Goal: Information Seeking & Learning: Learn about a topic

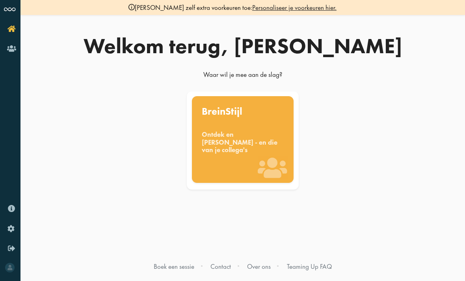
click at [235, 135] on div "Ontdek en benut jouw denkstijl - en die van je collega's" at bounding box center [243, 142] width 82 height 23
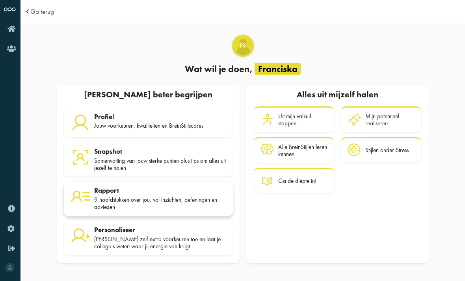
click at [124, 196] on div "9 hoofdstukken over jou, vol inzichten, oefeningen en adviezen" at bounding box center [160, 203] width 132 height 15
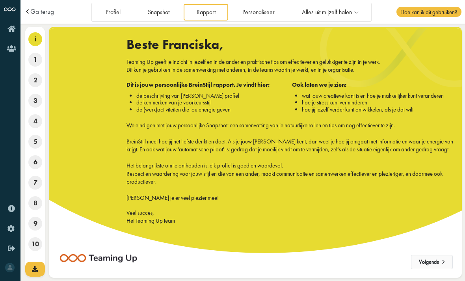
click at [436, 255] on button "Volgende" at bounding box center [432, 262] width 42 height 14
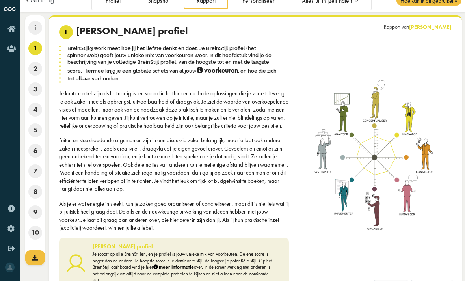
scroll to position [24, 0]
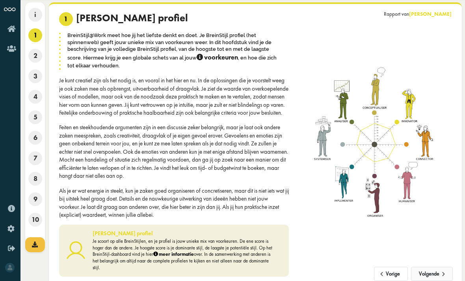
click at [432, 280] on button "Volgende" at bounding box center [432, 274] width 42 height 14
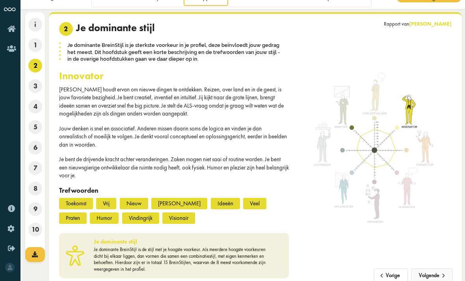
click at [432, 280] on button "Volgende" at bounding box center [432, 275] width 42 height 14
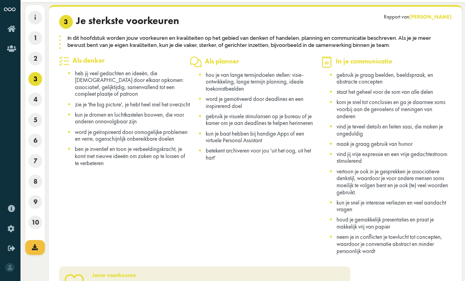
scroll to position [32, 0]
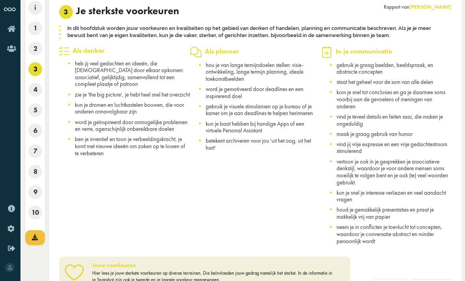
click at [434, 280] on button "Volgende" at bounding box center [432, 286] width 42 height 14
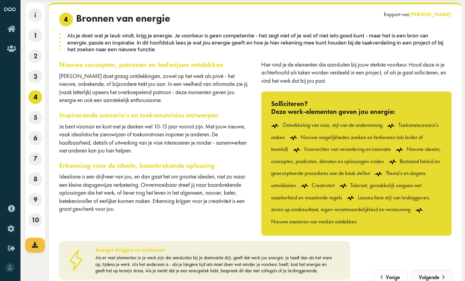
click at [436, 280] on button "Volgende" at bounding box center [432, 277] width 42 height 14
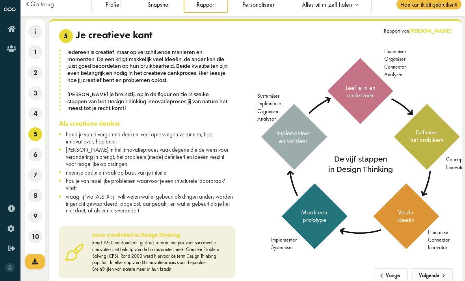
click at [436, 280] on button "Volgende" at bounding box center [432, 275] width 42 height 14
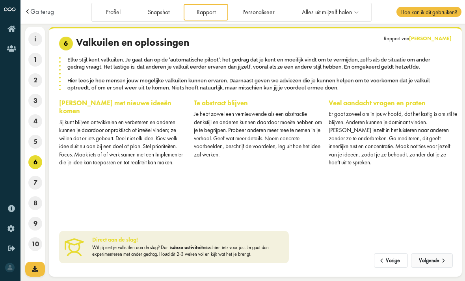
scroll to position [0, 0]
click at [203, 244] on link "deze activiteit" at bounding box center [187, 247] width 30 height 6
click at [433, 259] on button "Volgende" at bounding box center [432, 260] width 42 height 14
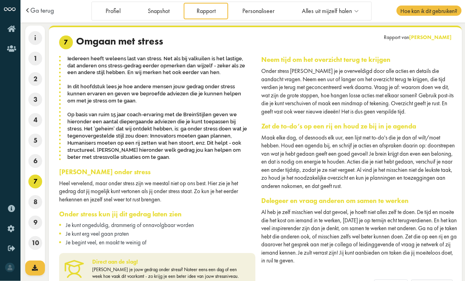
scroll to position [8, 0]
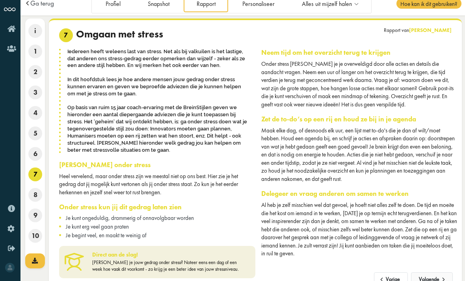
click at [439, 280] on span at bounding box center [443, 277] width 8 height 6
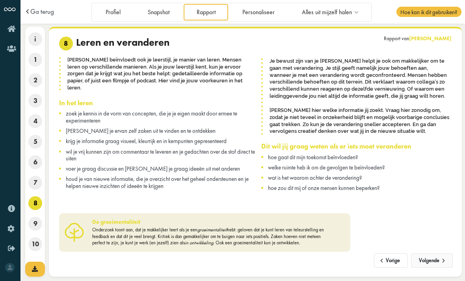
click at [434, 258] on button "Volgende" at bounding box center [432, 260] width 42 height 14
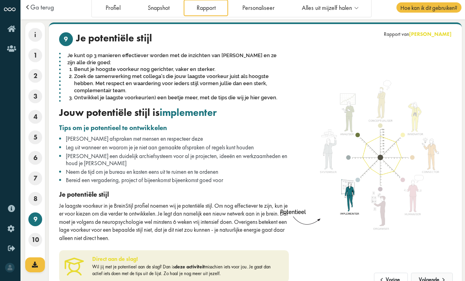
scroll to position [7, 0]
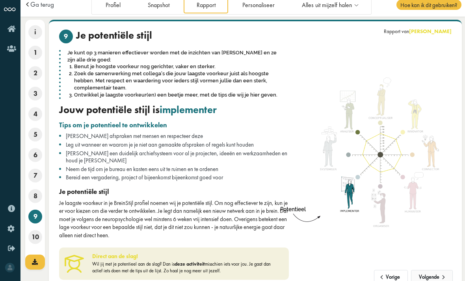
click at [435, 280] on button "Volgende" at bounding box center [432, 277] width 42 height 14
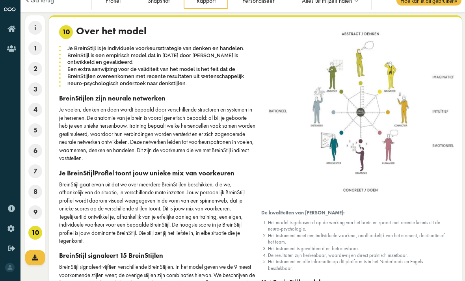
scroll to position [0, 0]
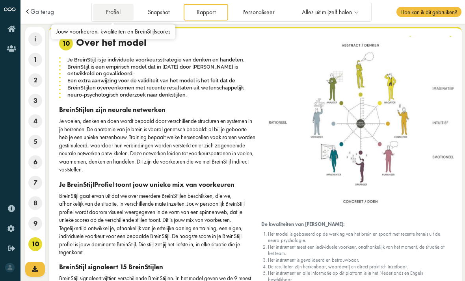
click at [111, 12] on link "Profiel" at bounding box center [113, 12] width 41 height 16
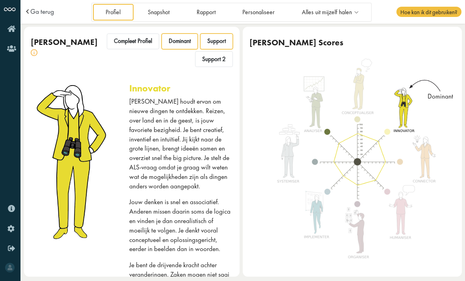
click at [217, 38] on span "Support" at bounding box center [216, 40] width 19 height 7
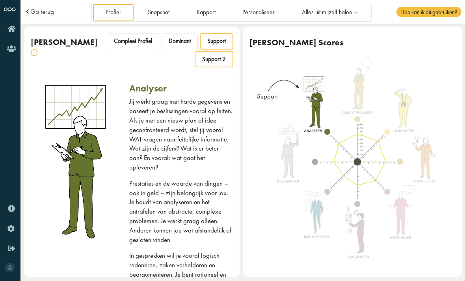
click at [217, 57] on span "Support 2" at bounding box center [214, 59] width 24 height 7
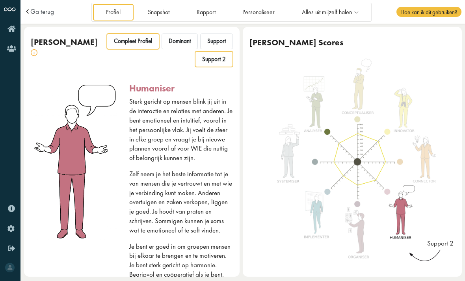
click at [143, 39] on span "Compleet Profiel" at bounding box center [133, 40] width 38 height 7
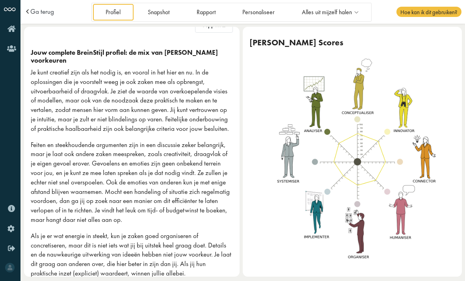
scroll to position [34, 0]
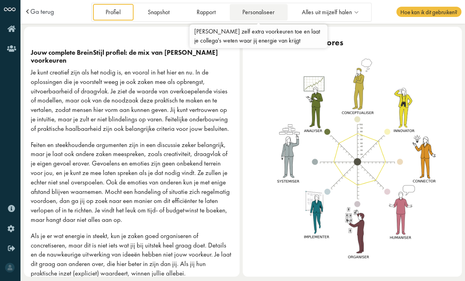
click at [260, 9] on link "Personaliseer" at bounding box center [259, 12] width 58 height 16
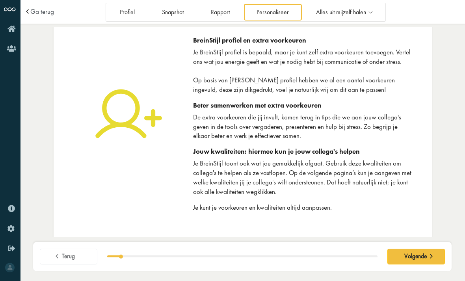
scroll to position [16, 0]
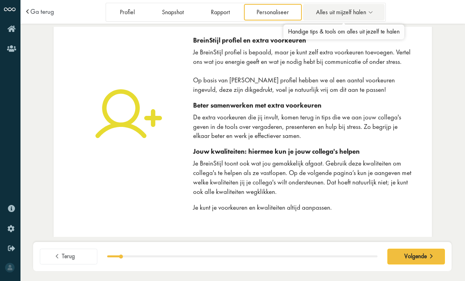
click at [332, 12] on span "Alles uit mijzelf halen" at bounding box center [341, 12] width 50 height 7
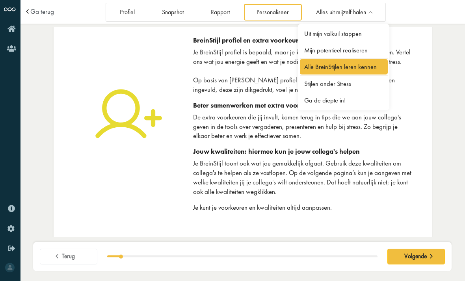
click at [321, 65] on link "Alle BreinStijlen leren kennen" at bounding box center [344, 66] width 88 height 15
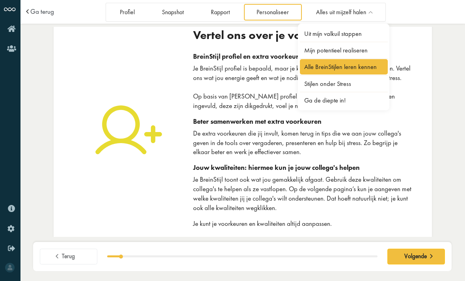
scroll to position [0, 0]
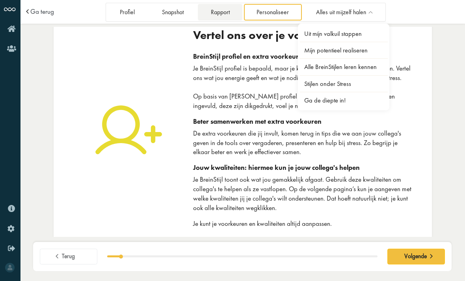
click at [221, 15] on link "Rapport" at bounding box center [220, 12] width 44 height 16
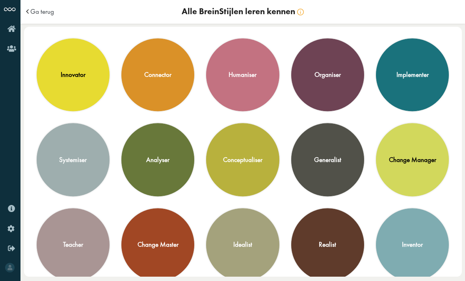
scroll to position [51, 0]
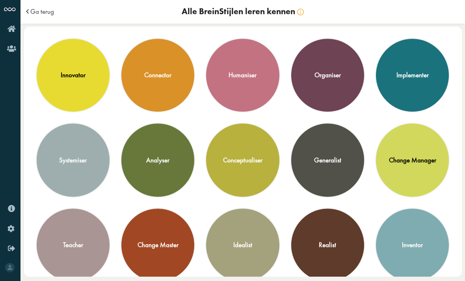
click at [72, 76] on div "innovator" at bounding box center [73, 75] width 25 height 9
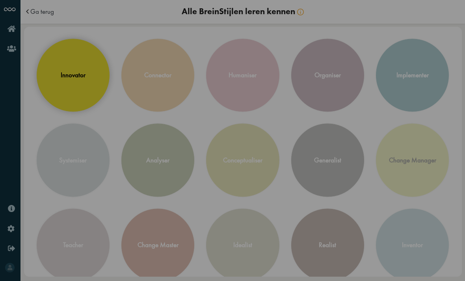
click at [46, 110] on div "BreinStijl innovator [PERSON_NAME] houdt ervan om nieuwe dingen te ontdekken. R…" at bounding box center [232, 140] width 465 height 281
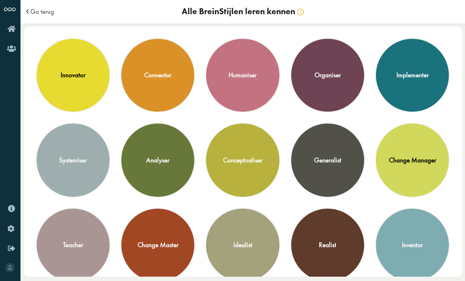
click at [163, 76] on div "connector" at bounding box center [157, 75] width 27 height 9
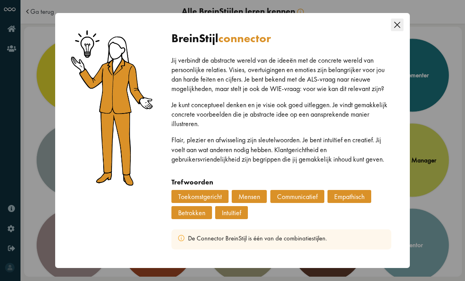
click at [49, 111] on div "BreinStijl connector Jij verbindt de abstracte wereld van de ideeën met de conc…" at bounding box center [232, 140] width 465 height 281
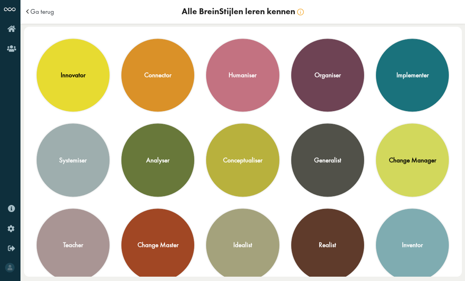
click at [234, 83] on div "humaniser" at bounding box center [242, 75] width 72 height 72
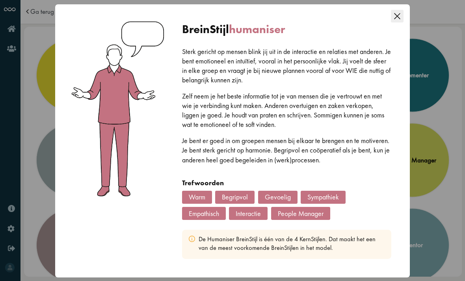
click at [43, 122] on div "BreinStijl humaniser Sterk gericht op mensen blink jij uit in de interactie en …" at bounding box center [232, 140] width 465 height 281
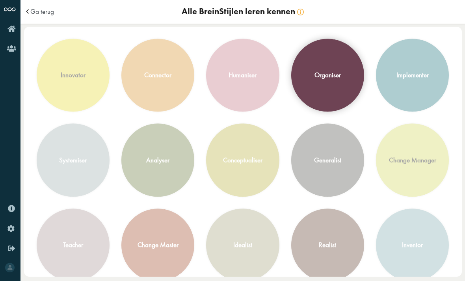
click at [335, 71] on div "organiser" at bounding box center [327, 75] width 26 height 9
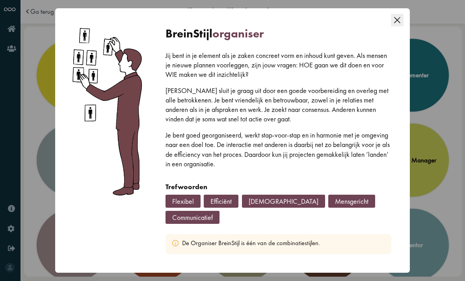
click at [56, 139] on div "BreinStijl organiser Jij bent in je element als je zaken concreet vorm en inhou…" at bounding box center [232, 140] width 354 height 264
click at [435, 115] on div "BreinStijl organiser Jij bent in je element als je zaken concreet vorm en inhou…" at bounding box center [232, 140] width 465 height 281
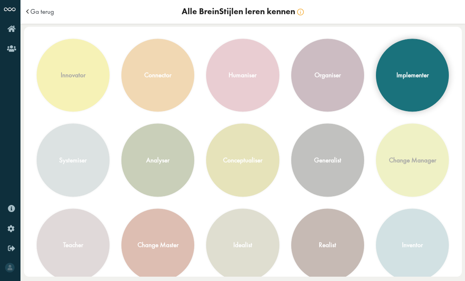
click at [417, 80] on div "implementer" at bounding box center [412, 75] width 72 height 72
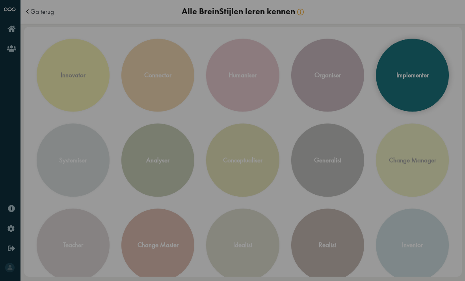
click at [49, 112] on div "BreinStijl implementer Jij bent ordelijk, betrouwbaar en gedisciplineerd. Mense…" at bounding box center [232, 140] width 465 height 281
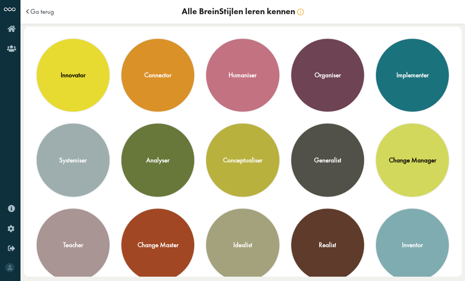
click at [65, 161] on div "systemiser" at bounding box center [73, 160] width 28 height 9
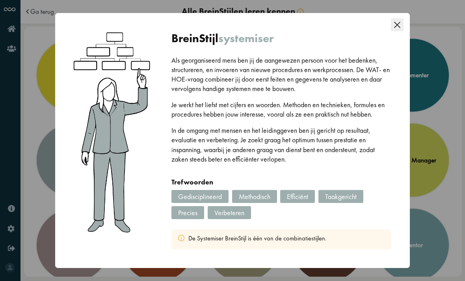
click at [45, 113] on div "BreinStijl systemiser Als georganiseerd mens ben jij de aangewezen persoon voor…" at bounding box center [232, 140] width 465 height 281
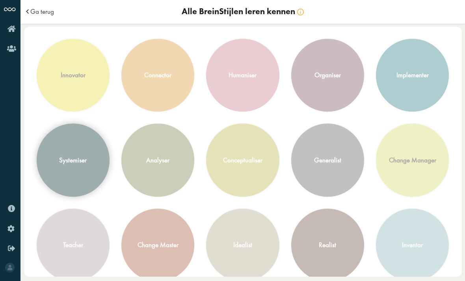
click at [74, 152] on div "systemiser" at bounding box center [73, 160] width 72 height 72
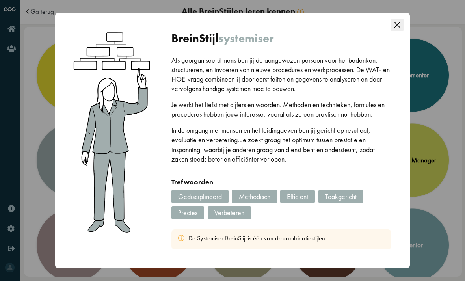
click at [48, 117] on div "BreinStijl systemiser Als georganiseerd mens ben jij de aangewezen persoon voor…" at bounding box center [232, 140] width 465 height 281
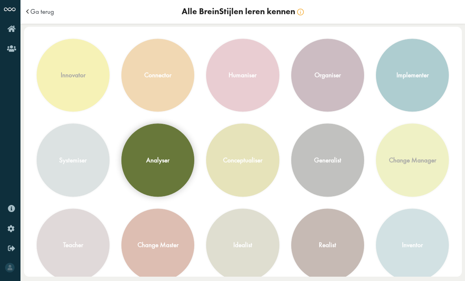
click at [161, 163] on div "analyser" at bounding box center [157, 160] width 23 height 9
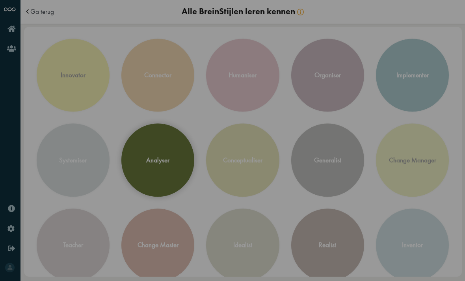
click at [64, 117] on div at bounding box center [110, 140] width 94 height 247
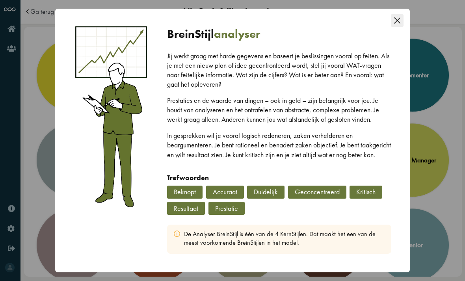
click at [51, 112] on div "BreinStijl analyser Jij werkt graag met harde gegevens en baseert je beslissing…" at bounding box center [232, 140] width 465 height 281
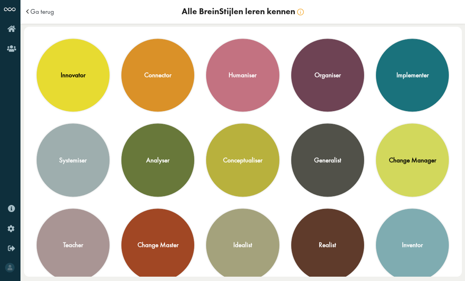
click at [236, 163] on div "conceptualiser" at bounding box center [242, 160] width 39 height 9
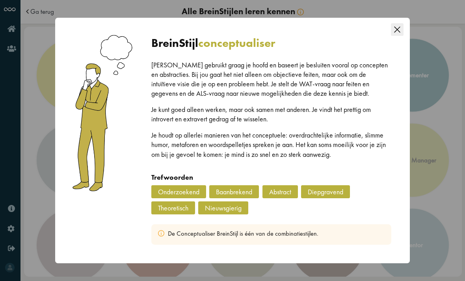
click at [52, 112] on div "BreinStijl conceptualiser Jij gebruikt graag je hoofd en baseert je besluiten v…" at bounding box center [232, 140] width 465 height 281
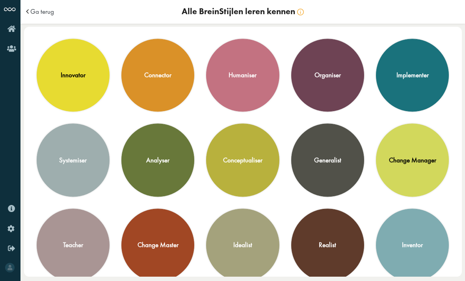
click at [324, 170] on div "generalist" at bounding box center [327, 160] width 72 height 72
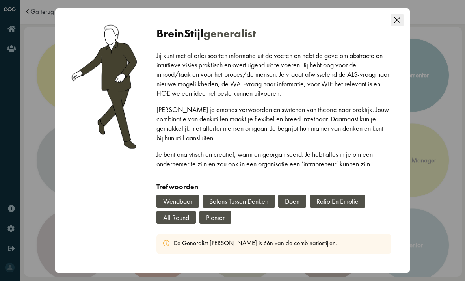
click at [46, 138] on div "BreinStijl generalist Jij kunt met allerlei soorten informatie uit de voeten en…" at bounding box center [232, 140] width 465 height 281
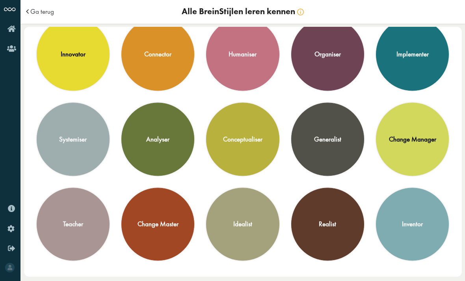
scroll to position [71, 0]
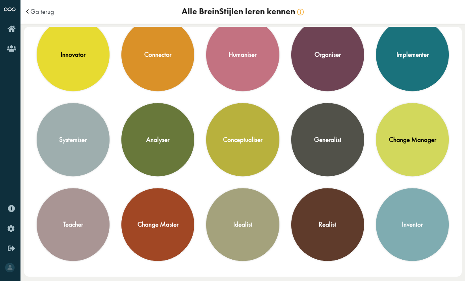
click at [404, 146] on div "change manager" at bounding box center [412, 140] width 72 height 72
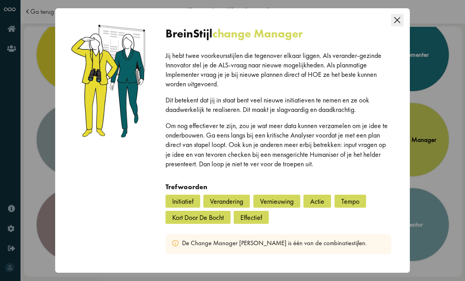
click at [53, 155] on div "BreinStijl change manager Jij hebt twee voorkeursstijlen die tegenover elkaar l…" at bounding box center [232, 140] width 465 height 281
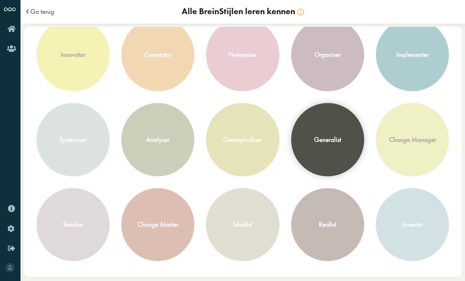
click at [322, 152] on div "generalist" at bounding box center [327, 140] width 72 height 72
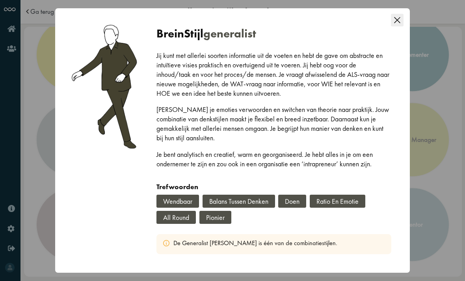
click at [50, 154] on div "BreinStijl generalist Jij kunt met allerlei soorten informatie uit de voeten en…" at bounding box center [232, 140] width 465 height 281
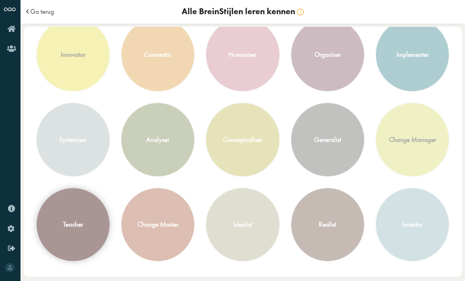
click at [70, 209] on div "teacher" at bounding box center [73, 224] width 72 height 72
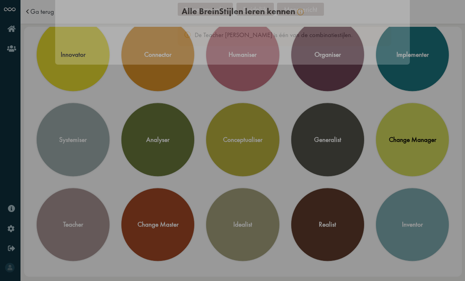
click at [43, 144] on div "BreinStijl teacher Jij combineert twee voorkeursstijlen die tegenover elkaar li…" at bounding box center [232, 140] width 465 height 281
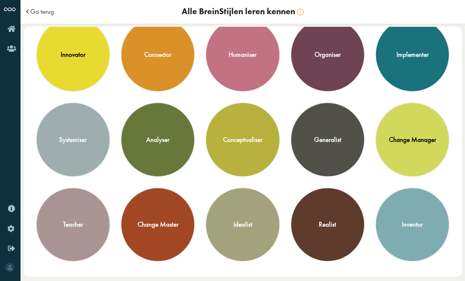
click at [152, 227] on div "change master" at bounding box center [157, 224] width 41 height 9
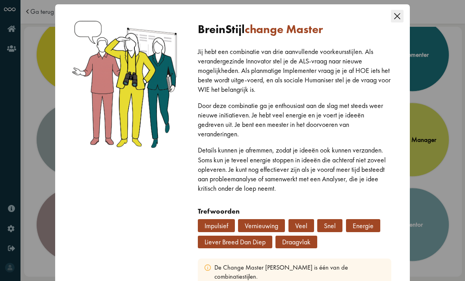
click at [37, 147] on div "BreinStijl change master Jij hebt een combinatie van drie aanvullende voorkeurs…" at bounding box center [232, 140] width 465 height 281
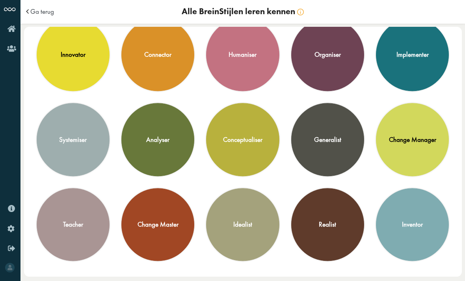
click at [244, 227] on div "idealist" at bounding box center [242, 224] width 19 height 9
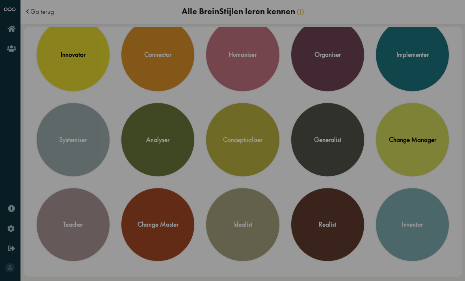
click at [44, 146] on div "BreinStijl idealist Jij combineert drie elkaar aanvullende voorkeursstijlen. Al…" at bounding box center [232, 140] width 465 height 281
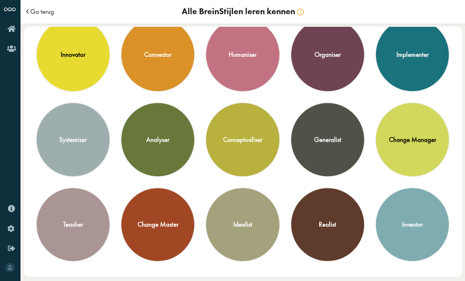
click at [37, 12] on span "Ga terug" at bounding box center [42, 11] width 24 height 7
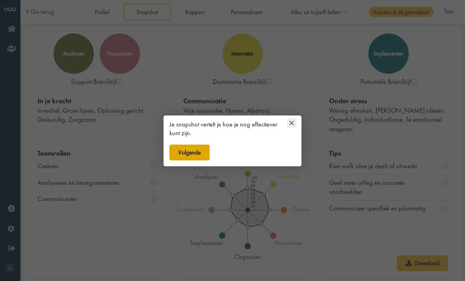
click at [192, 155] on button "Volgende" at bounding box center [189, 153] width 40 height 16
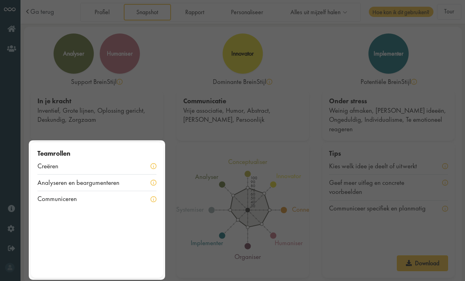
scroll to position [2, 0]
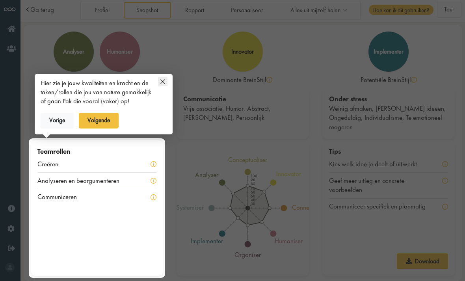
click at [87, 115] on div at bounding box center [232, 140] width 465 height 281
